Goal: Task Accomplishment & Management: Manage account settings

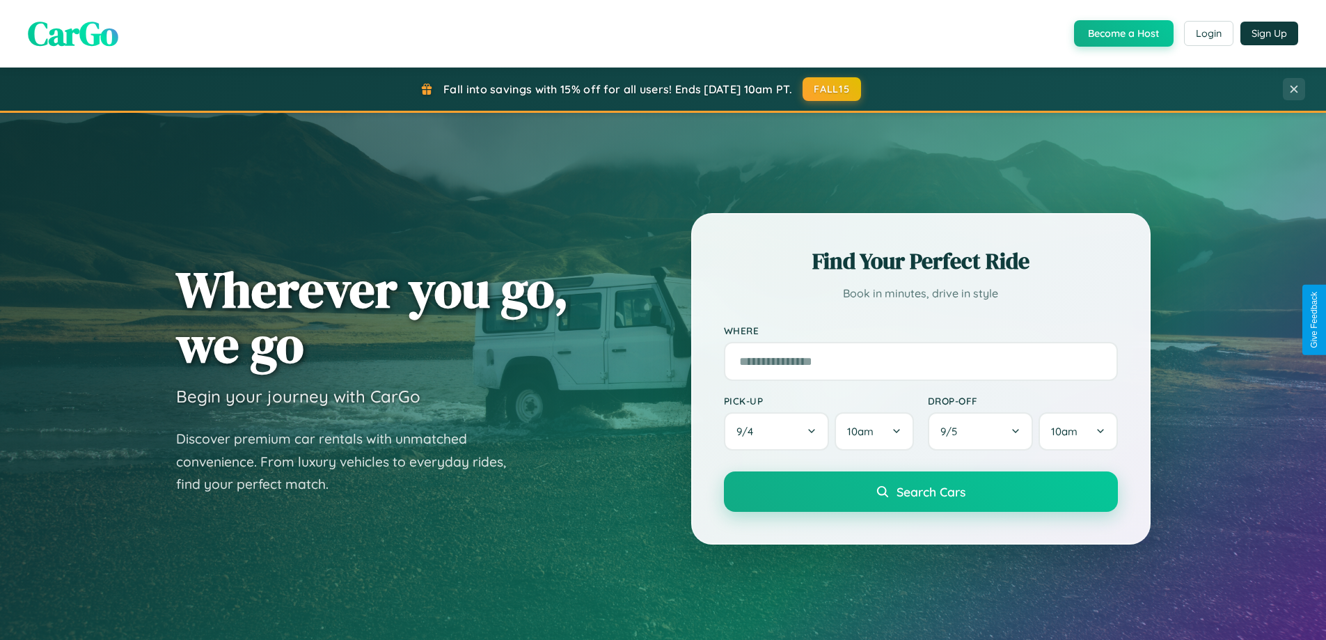
scroll to position [2678, 0]
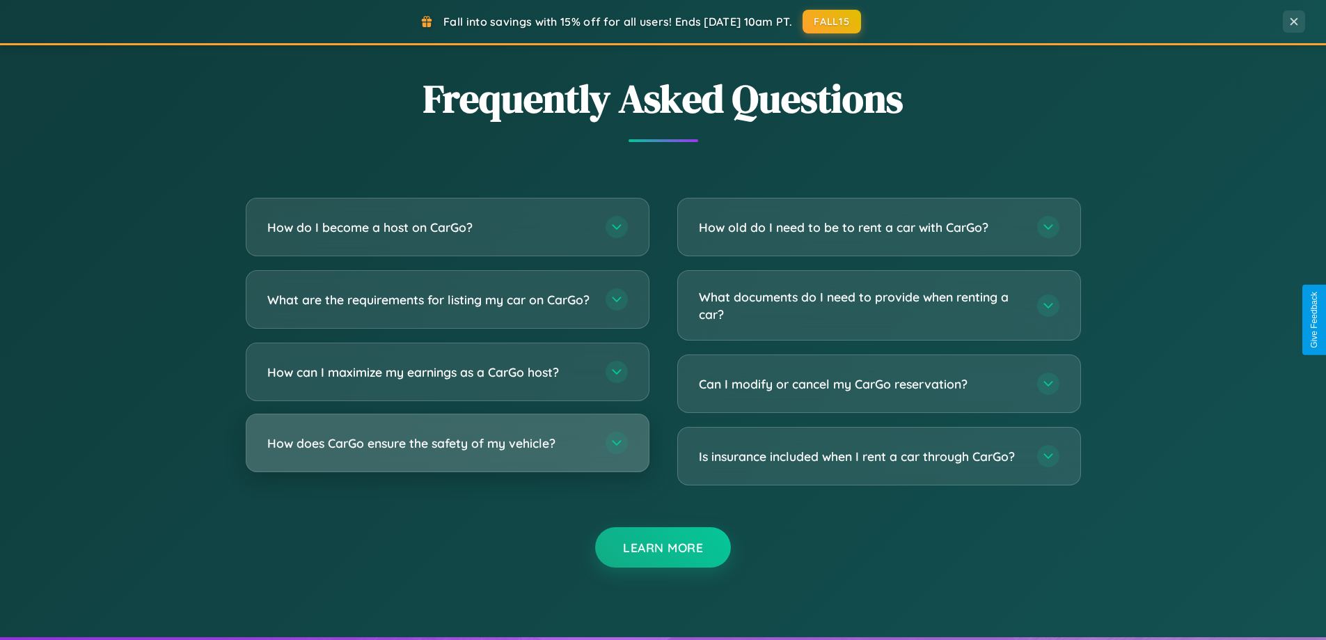
click at [447, 452] on h3 "How does CarGo ensure the safety of my vehicle?" at bounding box center [429, 442] width 324 height 17
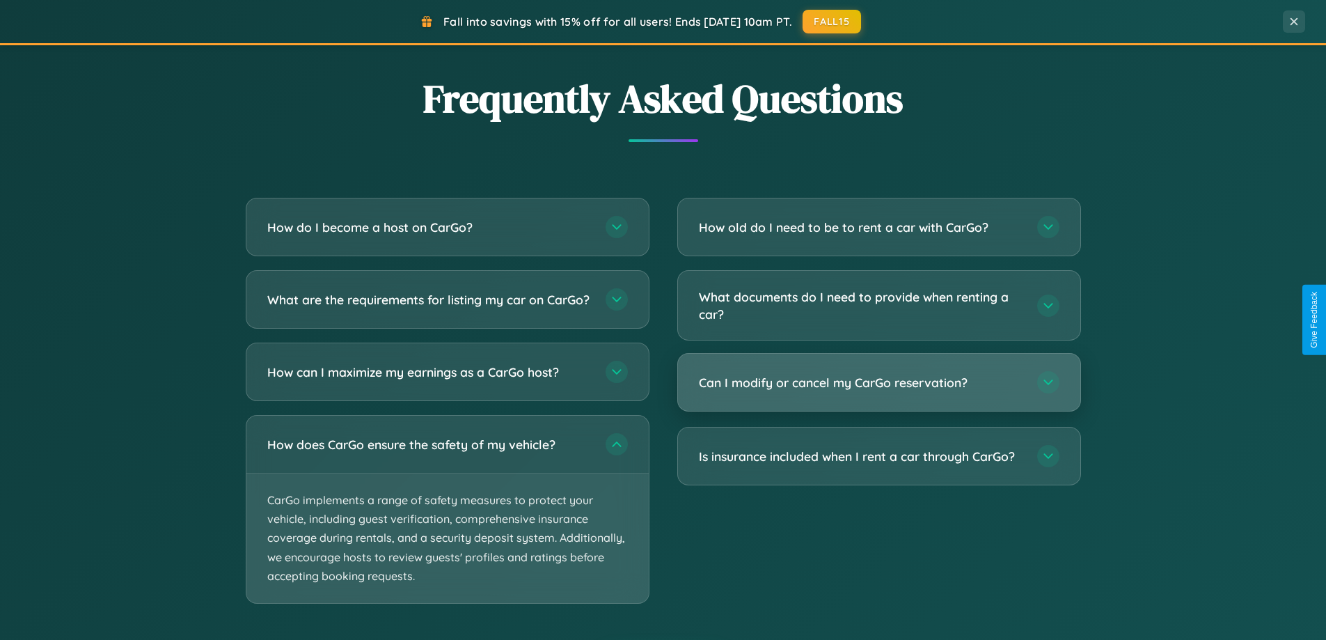
click at [878, 382] on h3 "Can I modify or cancel my CarGo reservation?" at bounding box center [861, 382] width 324 height 17
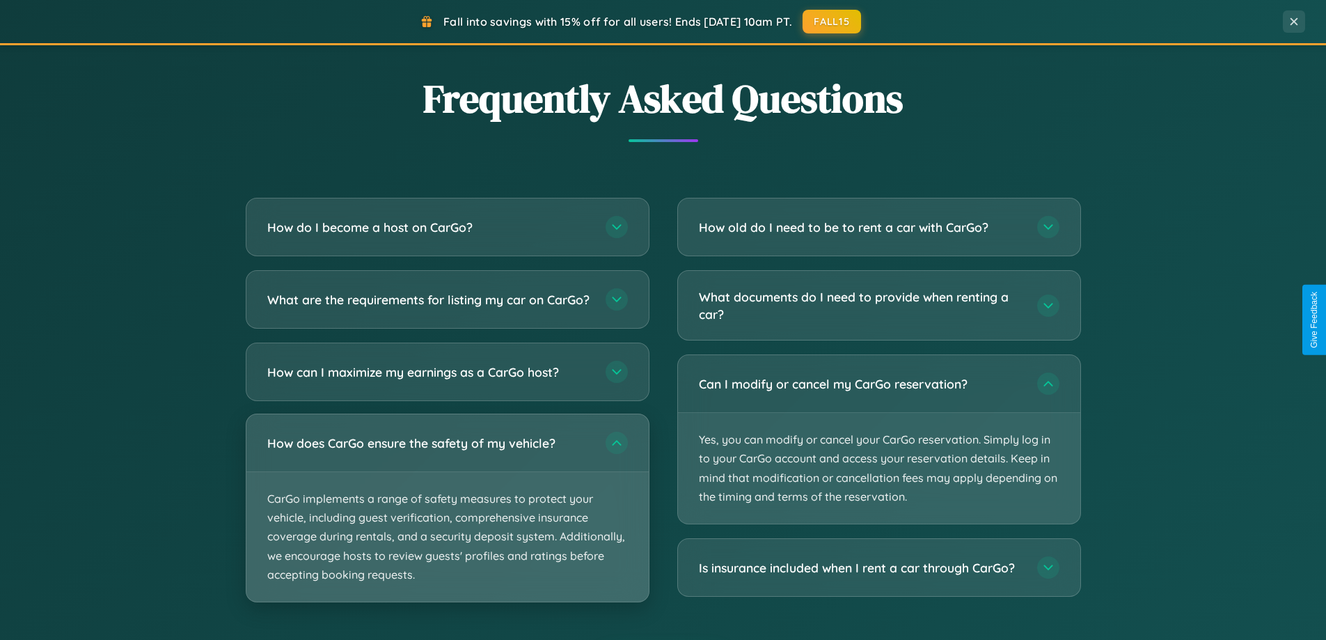
click at [447, 520] on p "CarGo implements a range of safety measures to protect your vehicle, including …" at bounding box center [447, 536] width 402 height 129
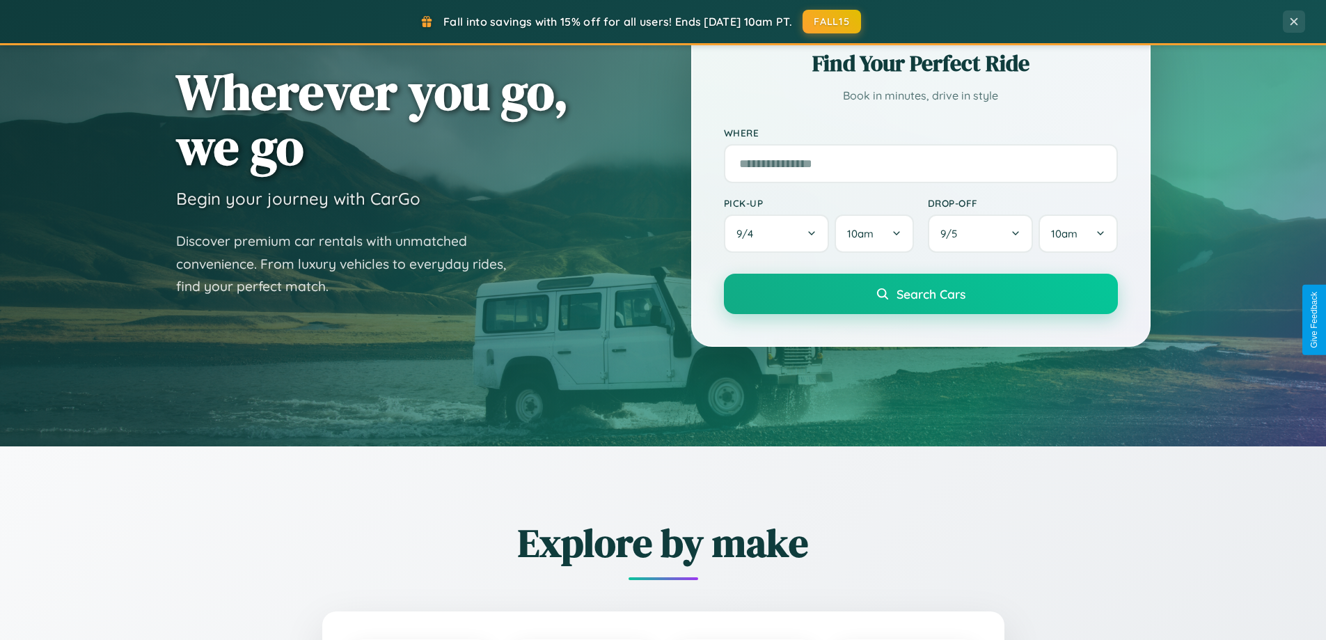
scroll to position [0, 0]
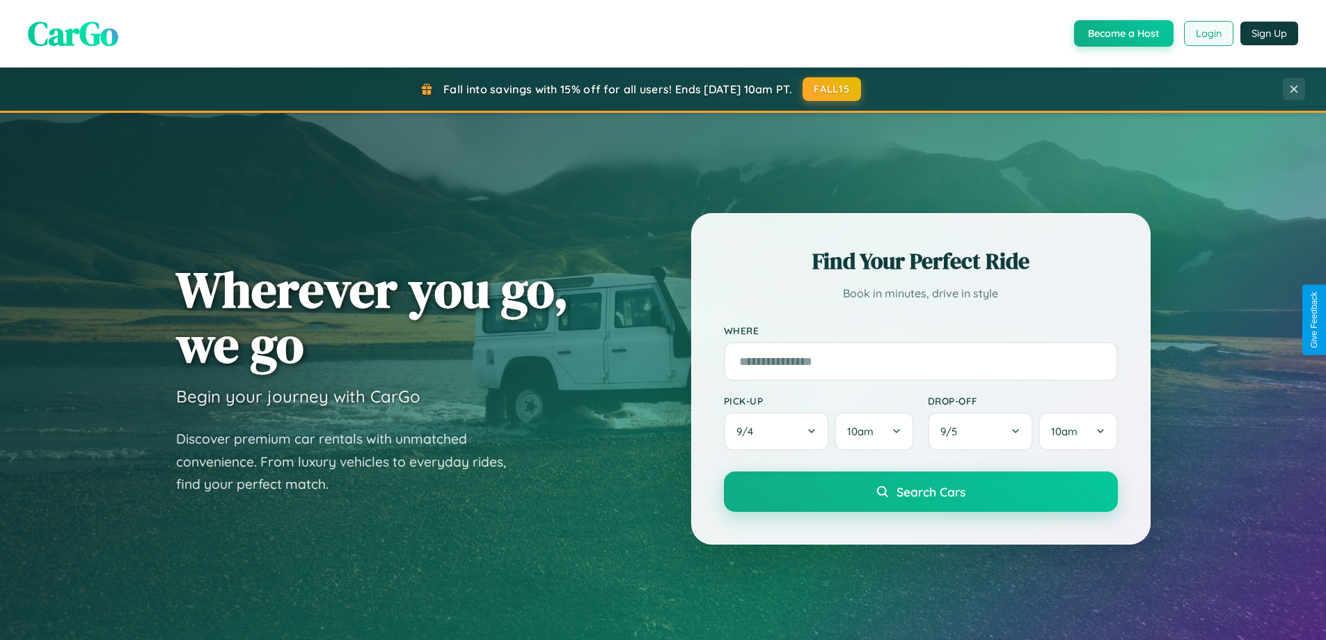
click at [1208, 33] on button "Login" at bounding box center [1208, 33] width 49 height 25
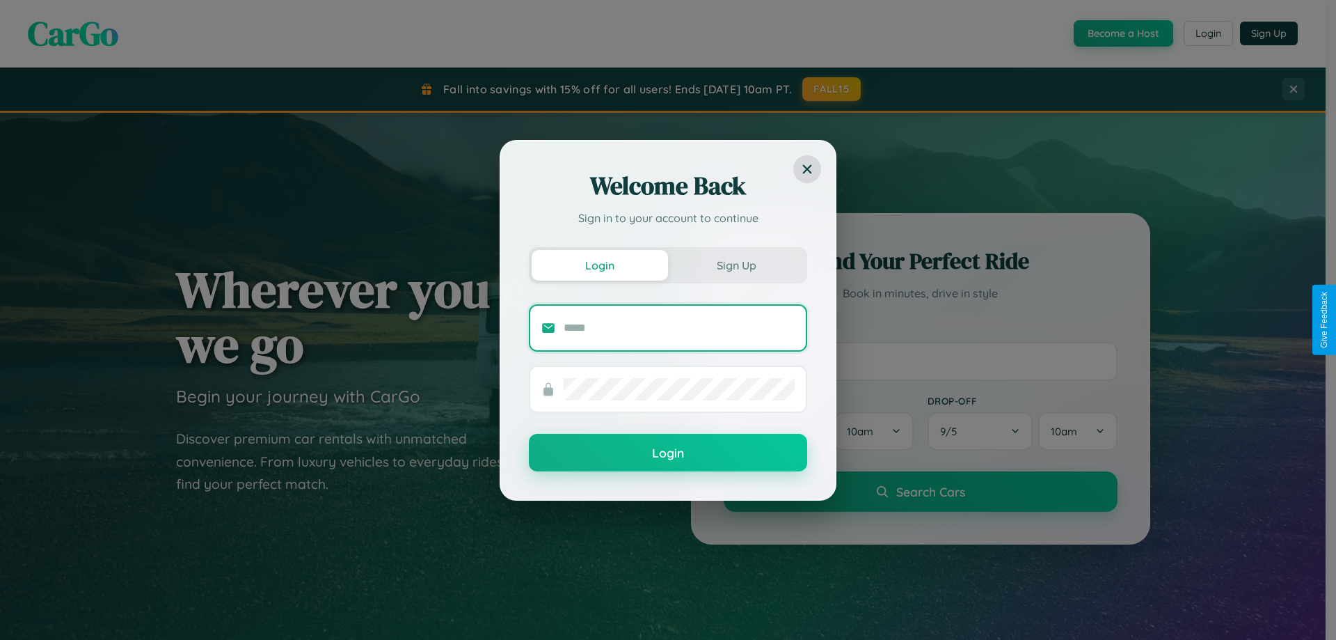
click at [679, 327] on input "text" at bounding box center [679, 328] width 231 height 22
type input "**********"
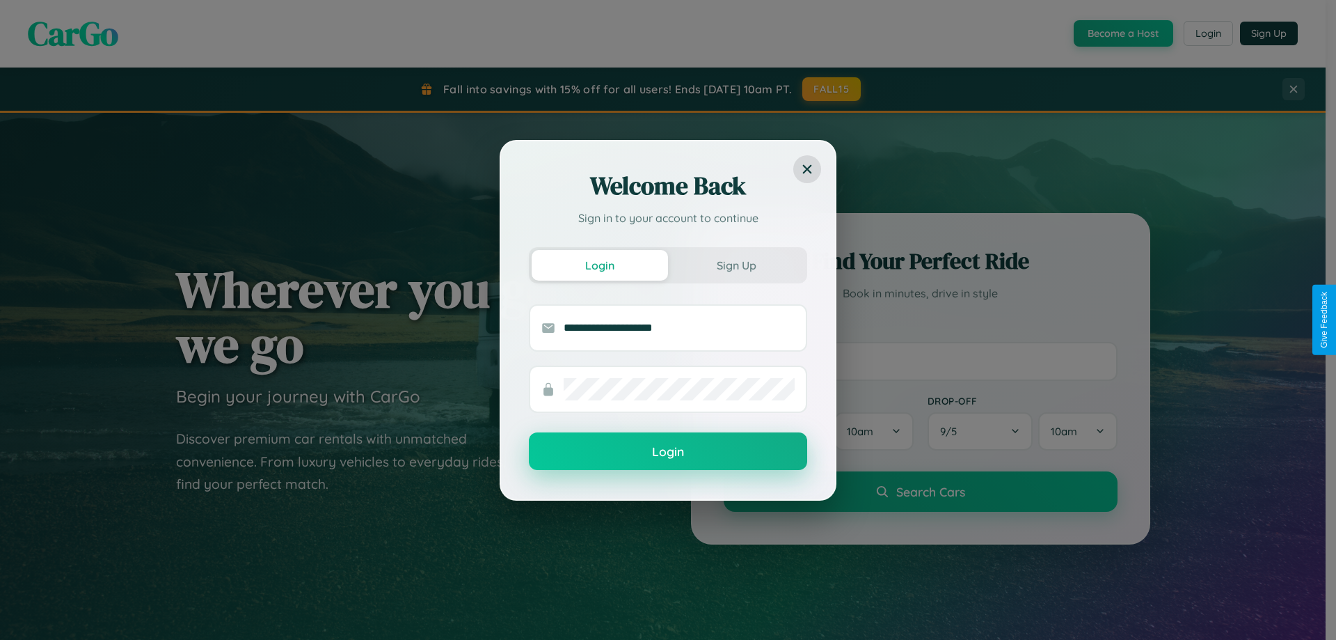
click at [668, 452] on button "Login" at bounding box center [668, 451] width 278 height 38
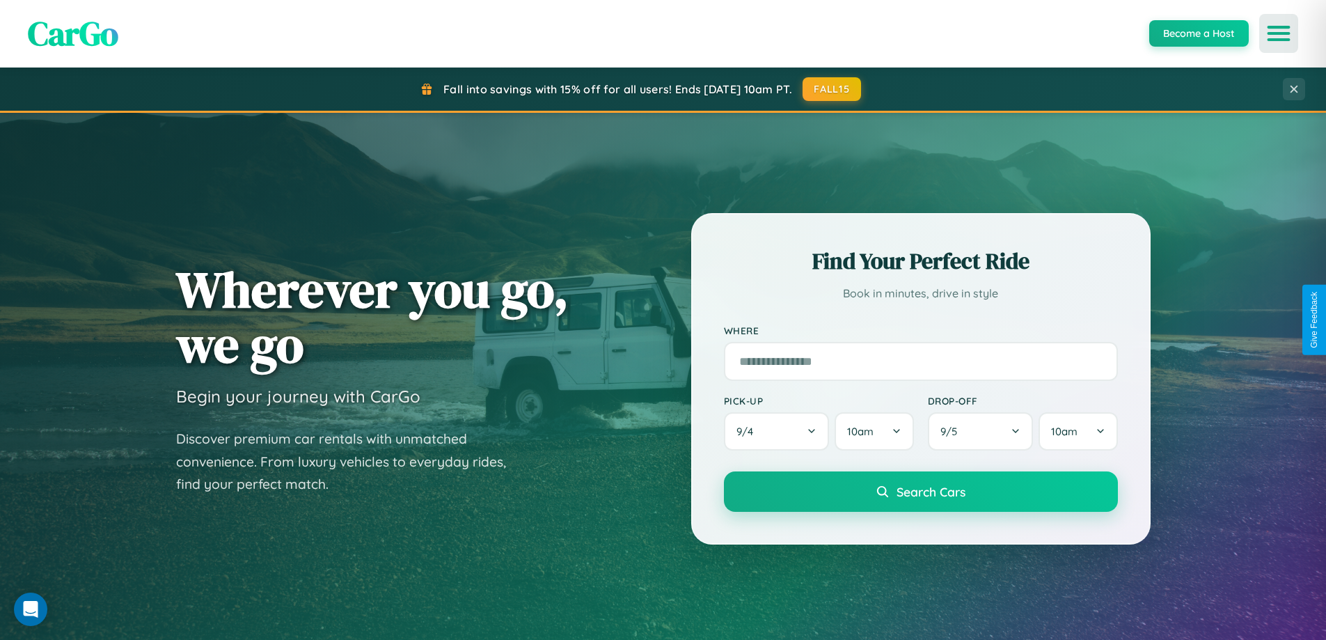
click at [1279, 33] on icon "Open menu" at bounding box center [1279, 33] width 20 height 13
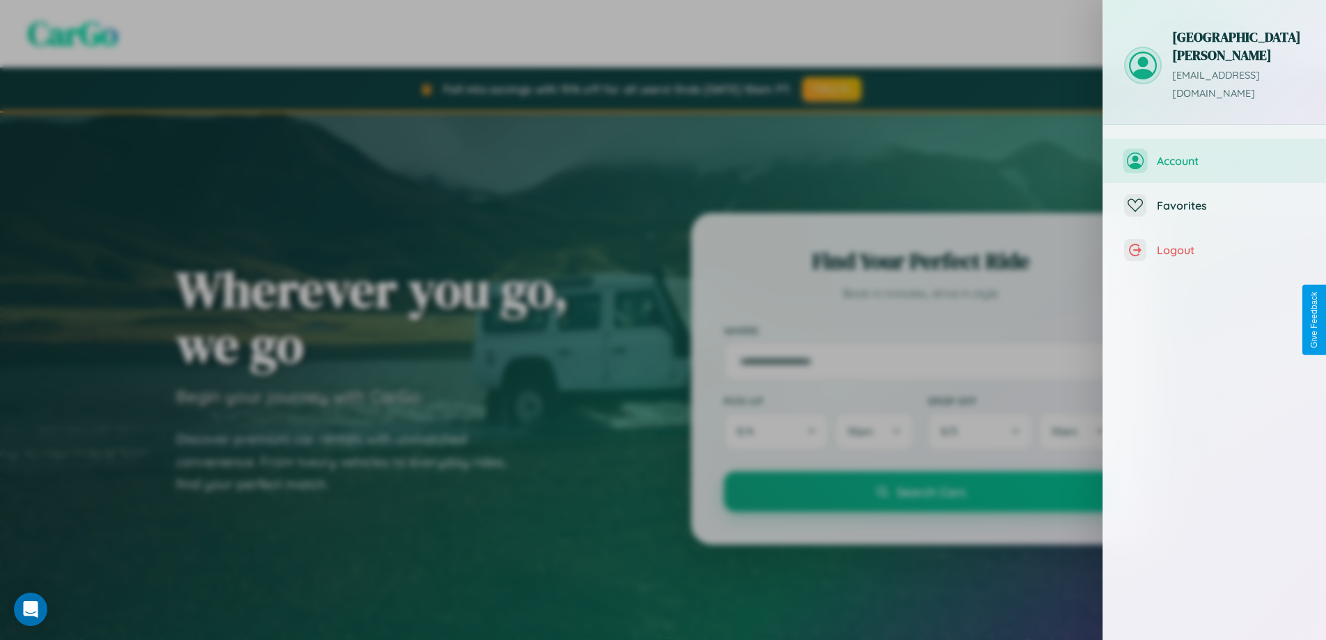
click at [1215, 154] on span "Account" at bounding box center [1231, 161] width 148 height 14
